Goal: Task Accomplishment & Management: Use online tool/utility

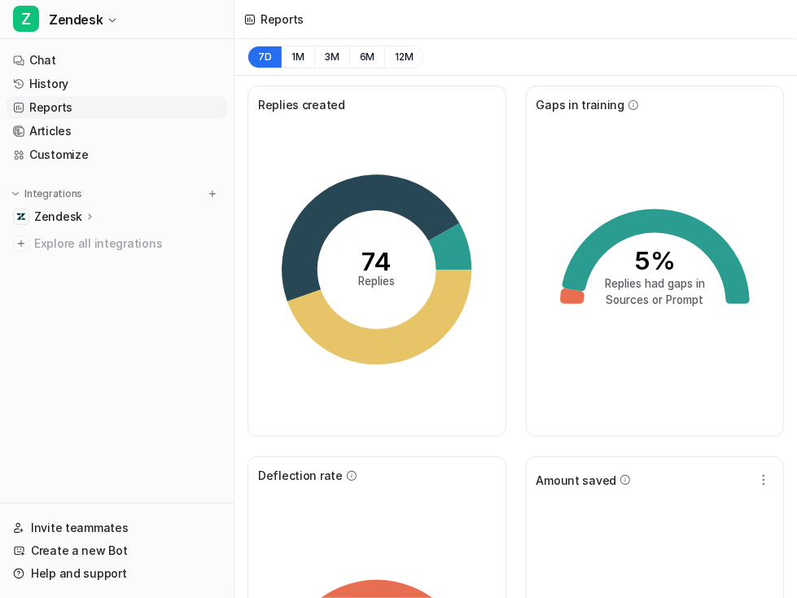
click at [67, 217] on p "Zendesk" at bounding box center [58, 216] width 48 height 16
click at [85, 284] on p "AI Agent" at bounding box center [71, 287] width 48 height 16
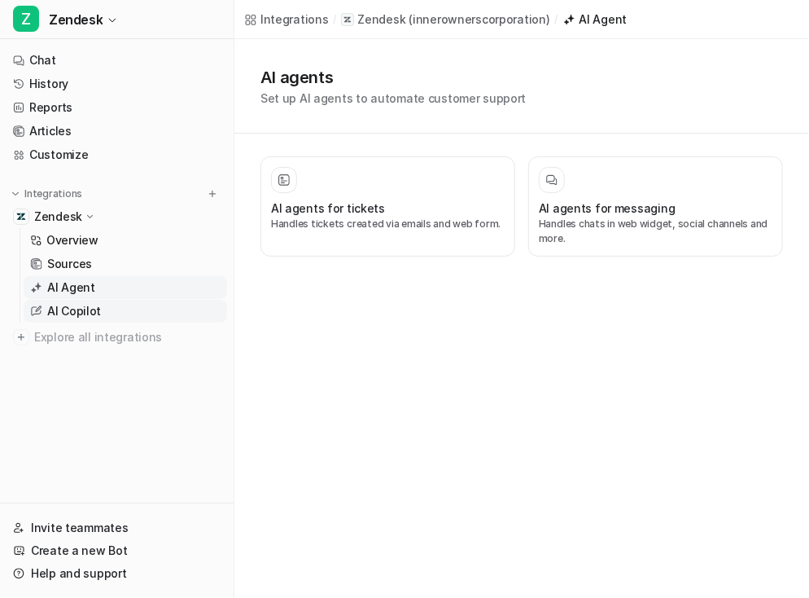
click at [91, 313] on p "AI Copilot" at bounding box center [74, 311] width 54 height 16
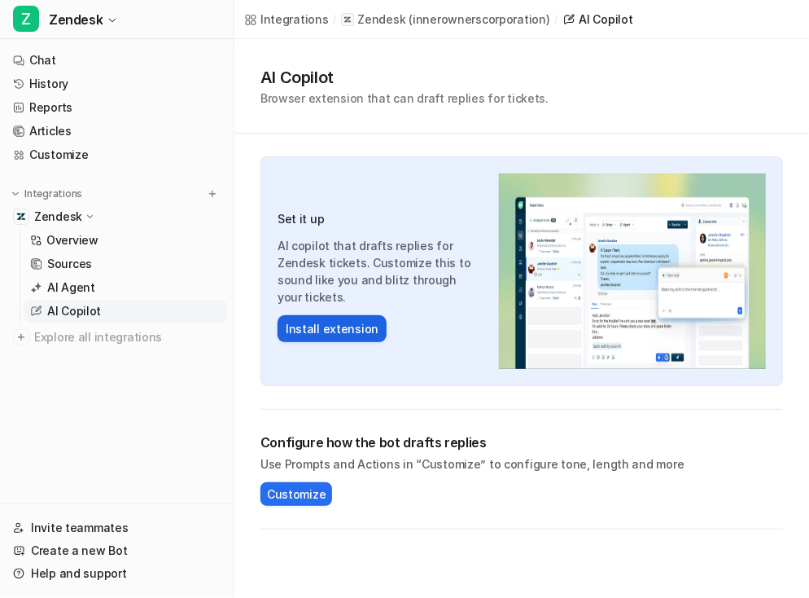
click at [332, 330] on button "Install extension" at bounding box center [332, 328] width 109 height 27
click at [322, 330] on button "Install extension" at bounding box center [332, 328] width 109 height 27
